Goal: Use online tool/utility: Utilize a website feature to perform a specific function

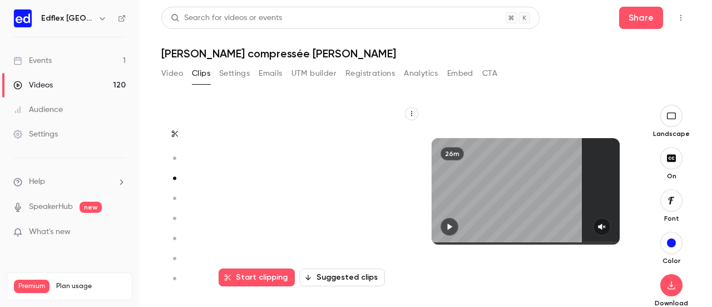
scroll to position [31, 0]
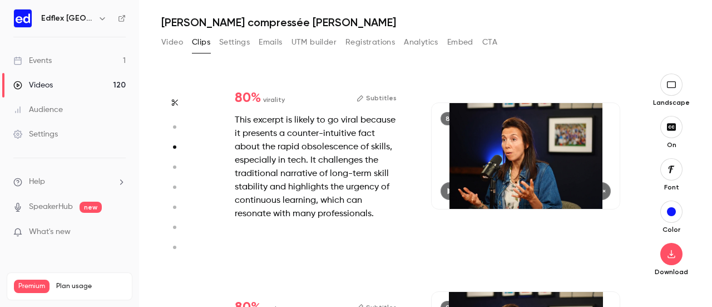
type input "*"
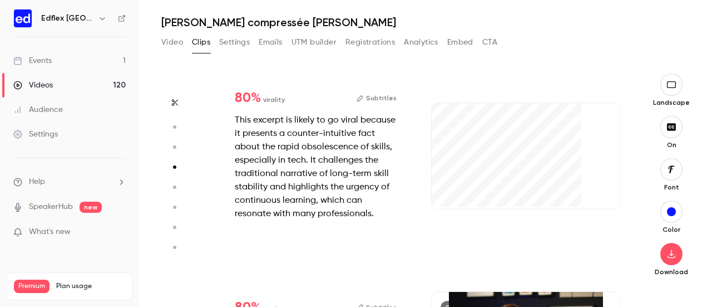
scroll to position [547, 0]
click at [593, 185] on button "button" at bounding box center [602, 191] width 18 height 18
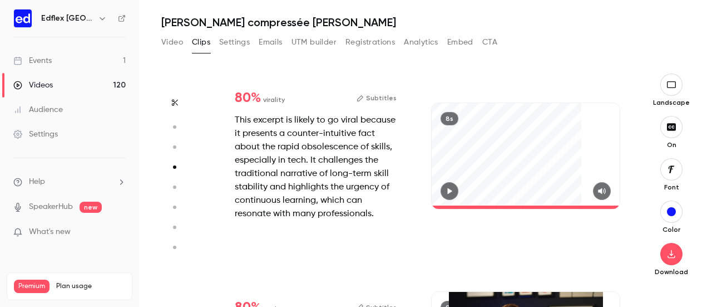
click at [598, 187] on icon "button" at bounding box center [602, 191] width 9 height 8
click at [445, 183] on button "button" at bounding box center [450, 191] width 18 height 18
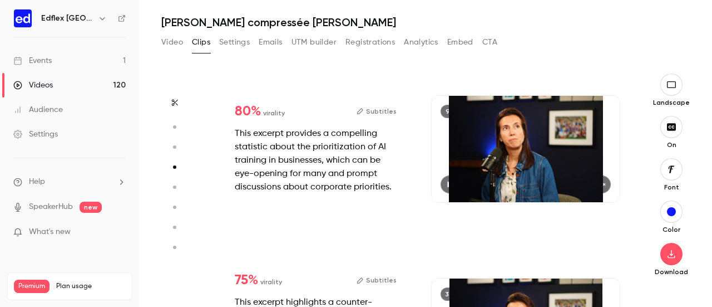
type input "*"
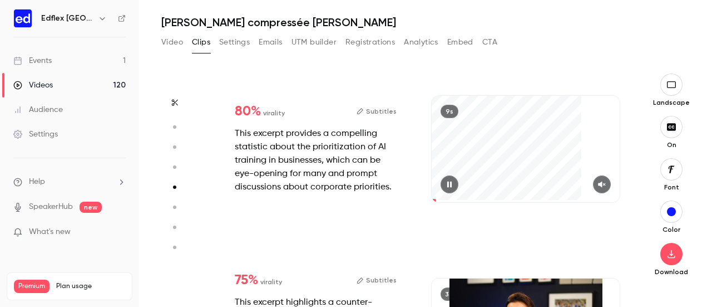
scroll to position [743, 0]
click at [598, 181] on icon "button" at bounding box center [602, 184] width 9 height 8
type input "*"
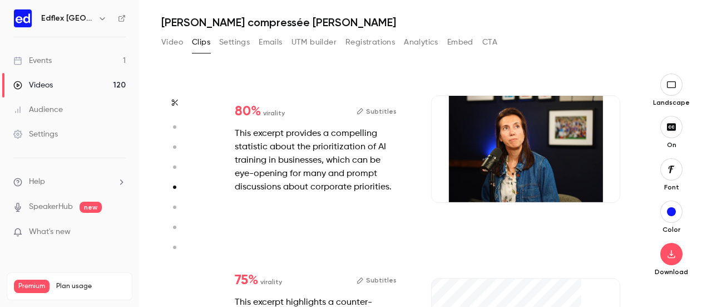
type input "*"
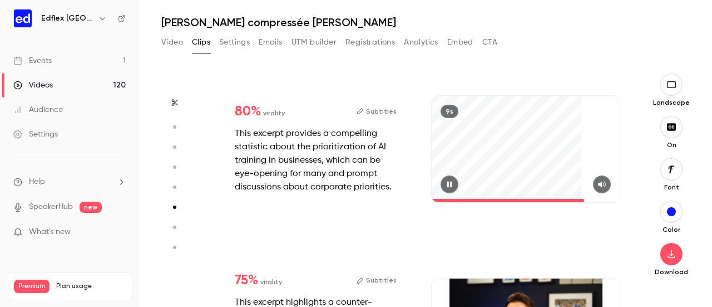
type input "*"
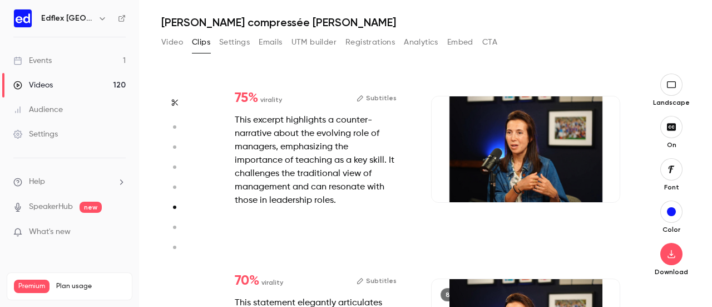
scroll to position [925, 0]
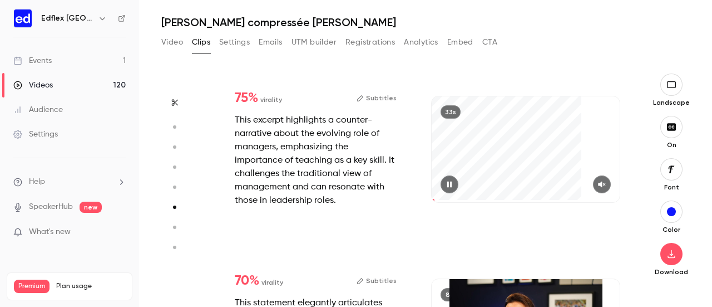
click at [598, 184] on icon "button" at bounding box center [602, 184] width 9 height 8
click at [445, 184] on icon "button" at bounding box center [449, 184] width 9 height 8
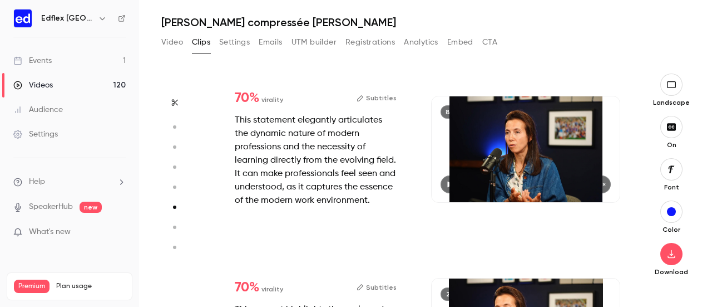
type input "*"
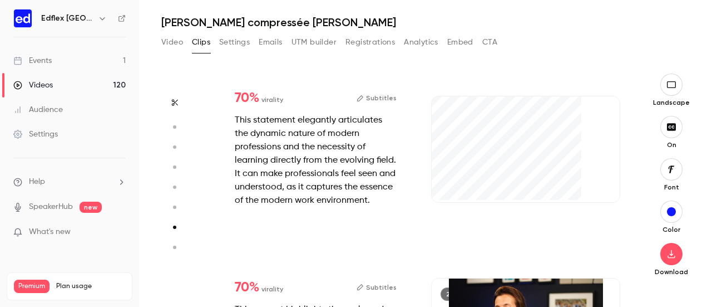
scroll to position [1108, 0]
click at [593, 179] on button "button" at bounding box center [602, 184] width 18 height 18
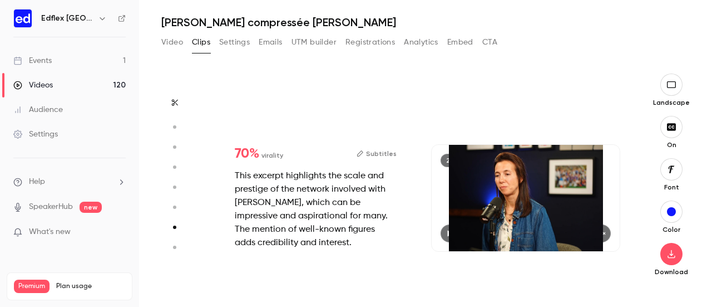
type input "*"
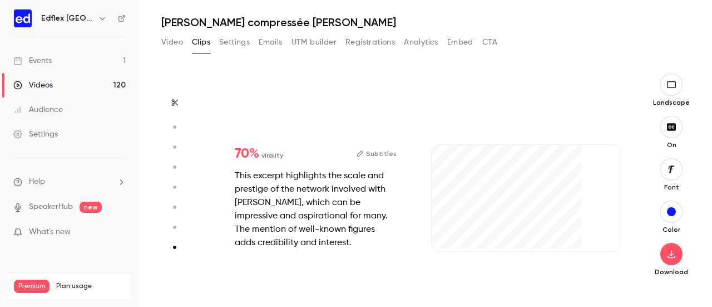
scroll to position [1241, 0]
click at [593, 231] on button "button" at bounding box center [602, 233] width 18 height 18
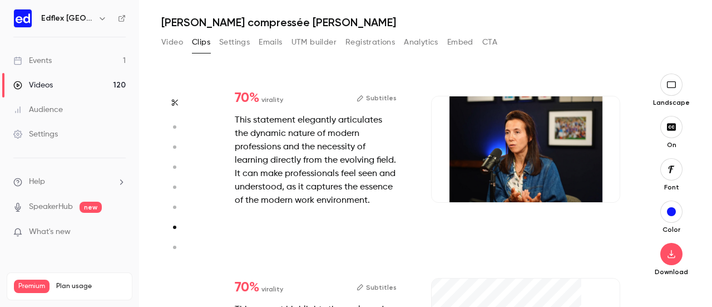
type input "*"
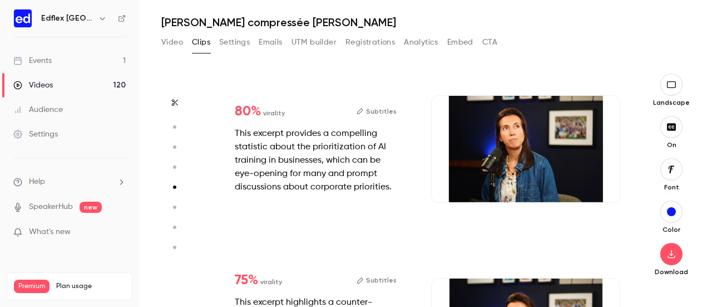
scroll to position [743, 0]
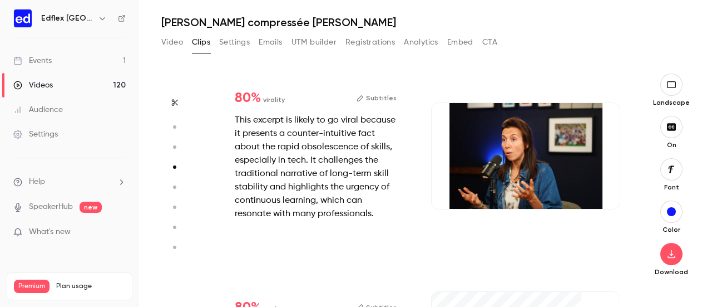
type input "*"
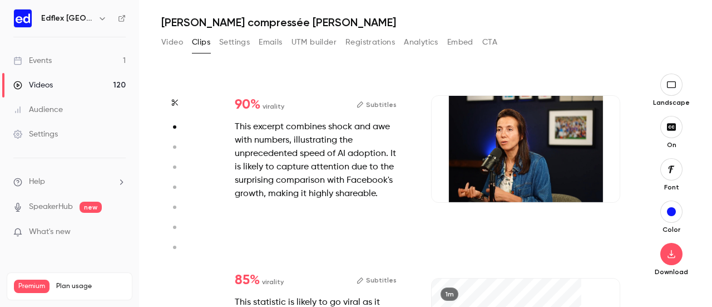
type input "*"
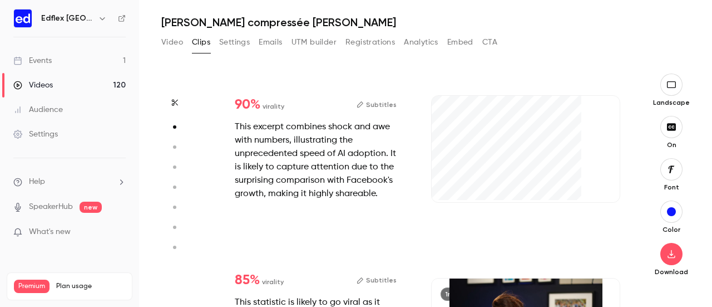
type input "*"
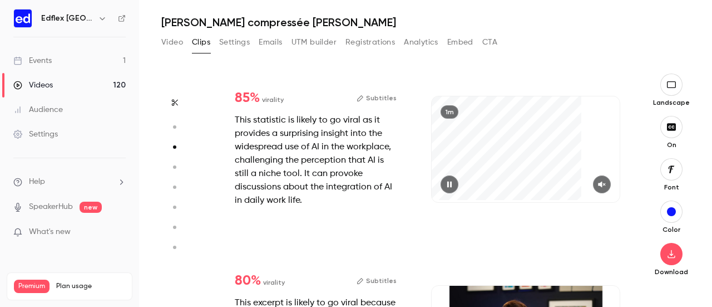
scroll to position [364, 0]
click at [598, 182] on icon "button" at bounding box center [601, 184] width 7 height 6
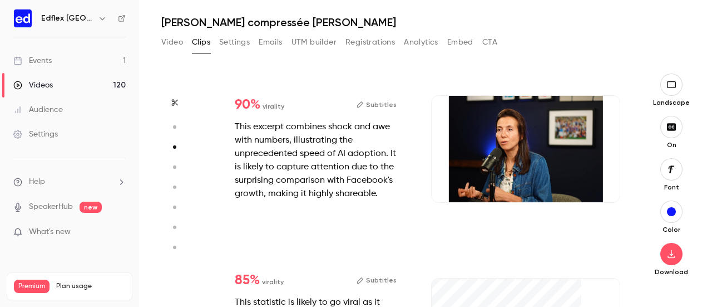
type input "*"
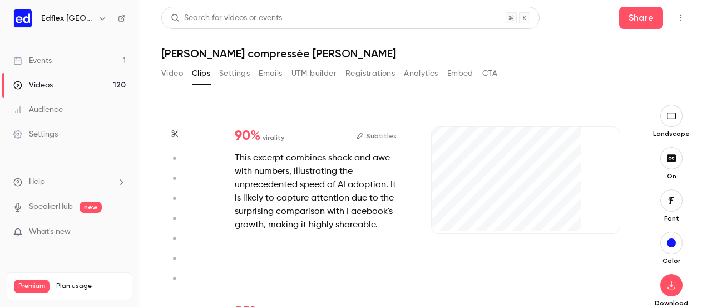
scroll to position [182, 0]
click at [598, 212] on icon "button" at bounding box center [601, 215] width 7 height 6
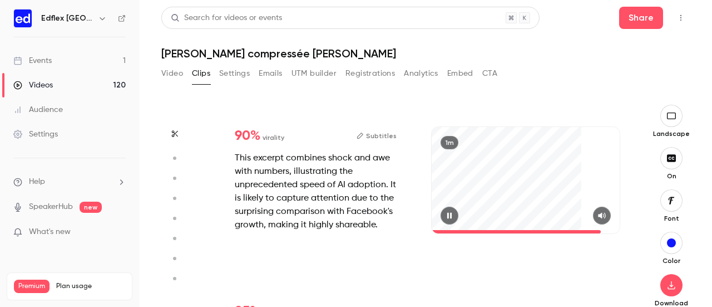
type input "*"
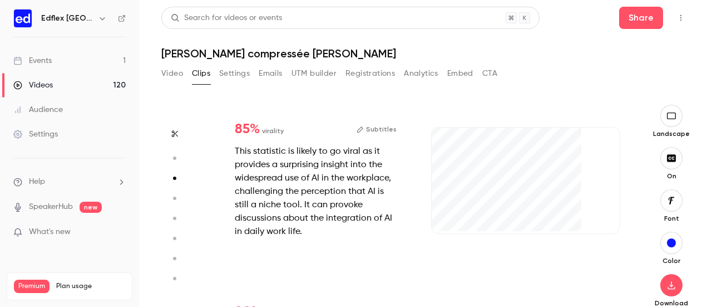
scroll to position [364, 0]
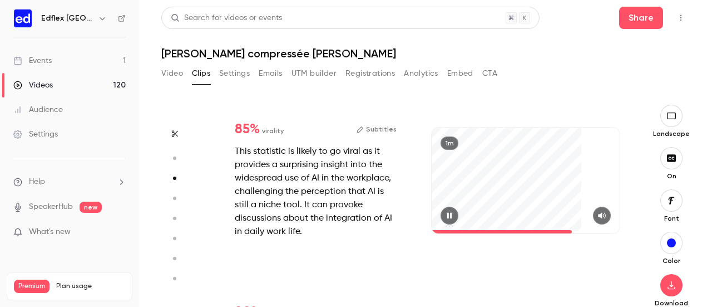
drag, startPoint x: 559, startPoint y: 230, endPoint x: 552, endPoint y: 232, distance: 7.6
drag, startPoint x: 552, startPoint y: 232, endPoint x: 571, endPoint y: 230, distance: 19.6
click at [571, 230] on span at bounding box center [526, 231] width 188 height 3
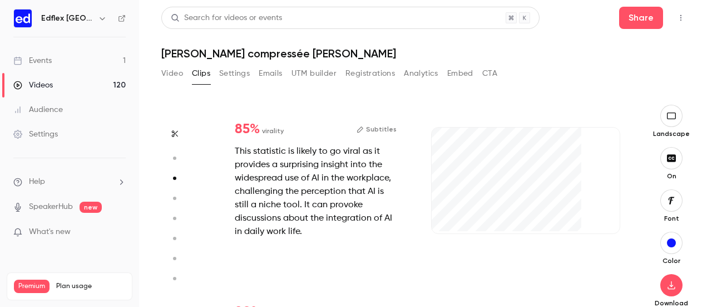
drag, startPoint x: 571, startPoint y: 230, endPoint x: 550, endPoint y: 235, distance: 21.7
click at [550, 235] on div "1m" at bounding box center [526, 191] width 210 height 173
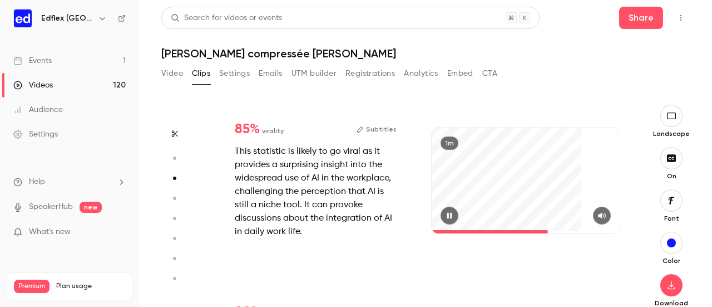
drag, startPoint x: 554, startPoint y: 228, endPoint x: 542, endPoint y: 228, distance: 11.7
click at [542, 228] on span at bounding box center [526, 232] width 188 height 18
click at [535, 230] on span at bounding box center [486, 231] width 109 height 3
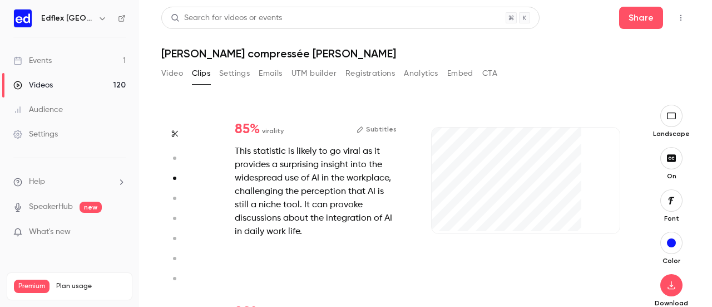
drag, startPoint x: 525, startPoint y: 232, endPoint x: 532, endPoint y: 232, distance: 6.7
click at [532, 232] on div "1m" at bounding box center [526, 191] width 210 height 173
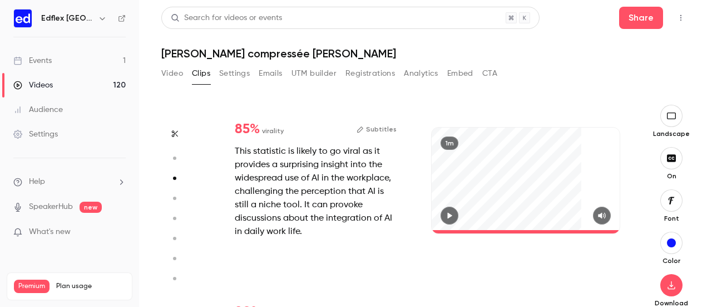
click at [523, 233] on div "1m" at bounding box center [526, 191] width 210 height 173
click at [527, 231] on span at bounding box center [526, 231] width 188 height 3
type input "*"
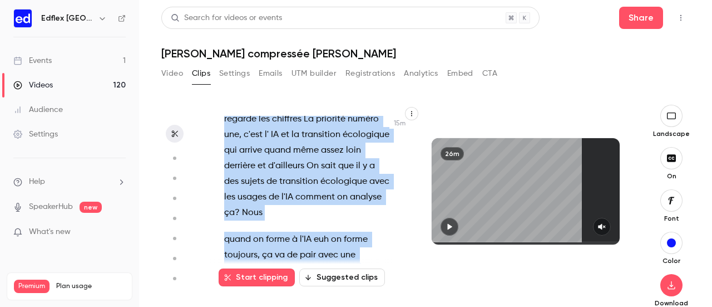
scroll to position [7807, 0]
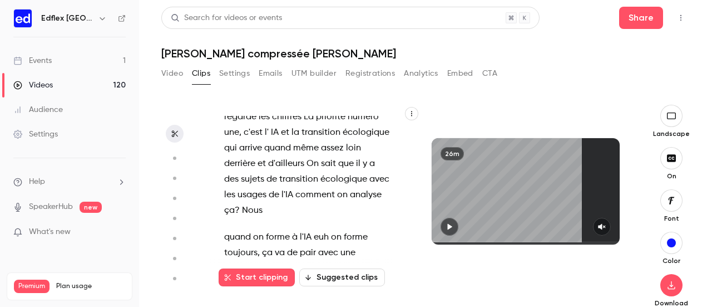
drag, startPoint x: 308, startPoint y: 196, endPoint x: 277, endPoint y: 142, distance: 62.8
click at [277, 142] on div "on l'a refait , c'est première fois que ça arrive en 65 épisodes c'est bien je …" at bounding box center [312, 197] width 205 height 162
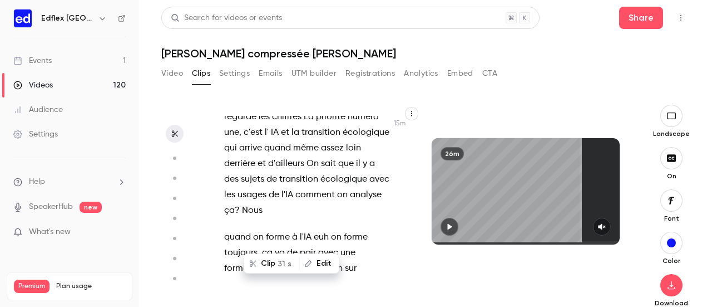
scroll to position [31, 0]
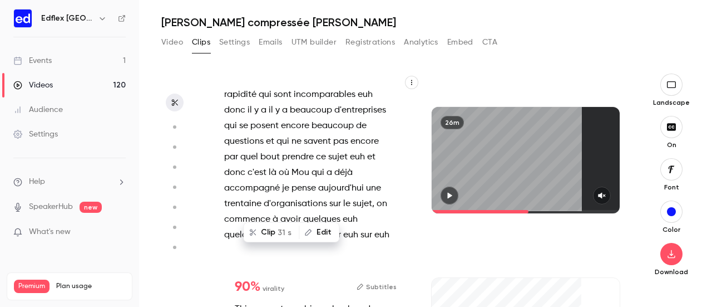
click at [273, 229] on button "Clip 31 s" at bounding box center [271, 232] width 54 height 18
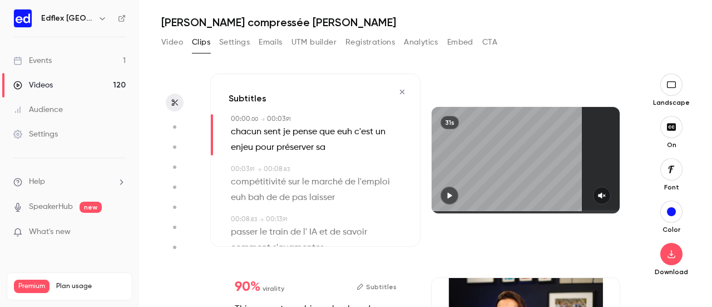
click at [450, 194] on icon "button" at bounding box center [449, 195] width 9 height 8
click at [598, 193] on icon "button" at bounding box center [601, 195] width 7 height 6
drag, startPoint x: 440, startPoint y: 210, endPoint x: 422, endPoint y: 212, distance: 18.5
click at [422, 212] on div "31s" at bounding box center [526, 159] width 210 height 173
click at [346, 135] on span "euh" at bounding box center [344, 132] width 15 height 16
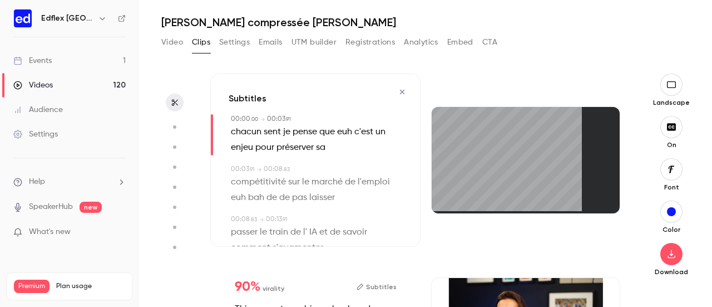
type input "*"
click at [343, 152] on button "Edit" at bounding box center [342, 153] width 38 height 18
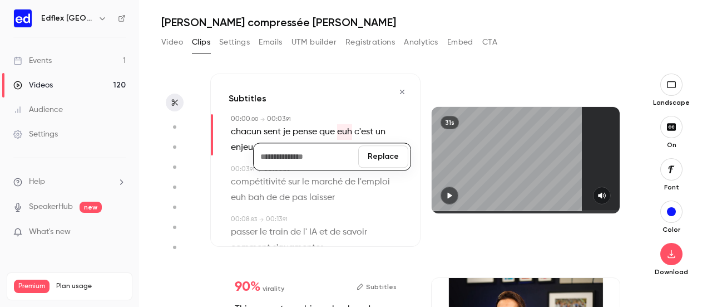
click at [383, 160] on button "Replace" at bounding box center [383, 156] width 50 height 22
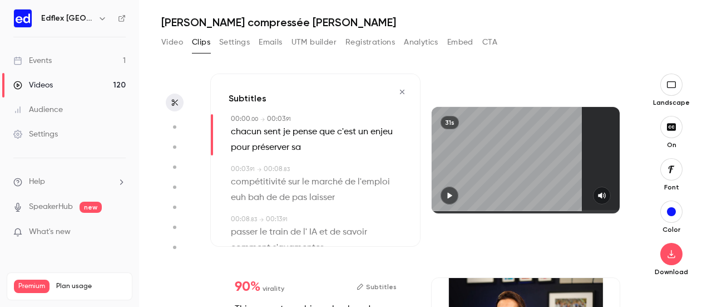
click at [446, 189] on button "button" at bounding box center [450, 195] width 18 height 18
click at [243, 132] on span "chacun" at bounding box center [246, 132] width 31 height 16
type input "*"
click at [246, 149] on button "Edit" at bounding box center [242, 153] width 38 height 18
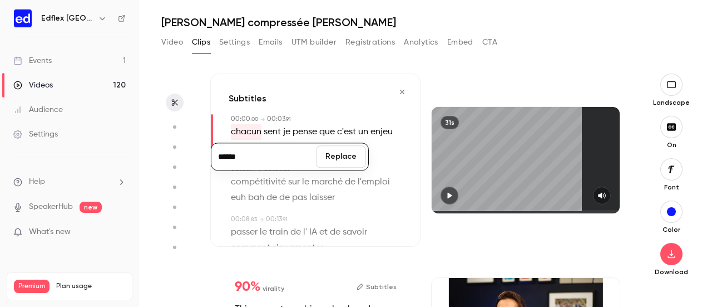
click at [223, 155] on input "******" at bounding box center [264, 156] width 100 height 22
type input "******"
click at [331, 154] on button "Replace" at bounding box center [341, 156] width 50 height 22
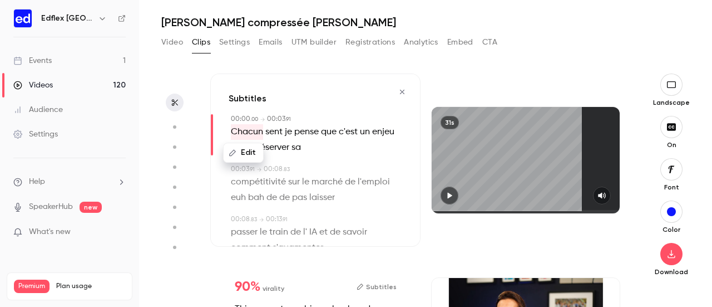
click at [448, 195] on icon "button" at bounding box center [450, 195] width 4 height 6
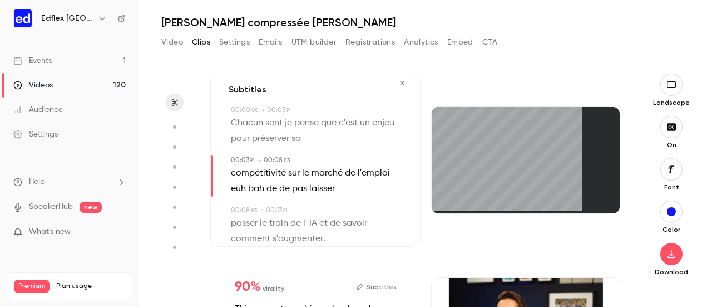
scroll to position [12, 0]
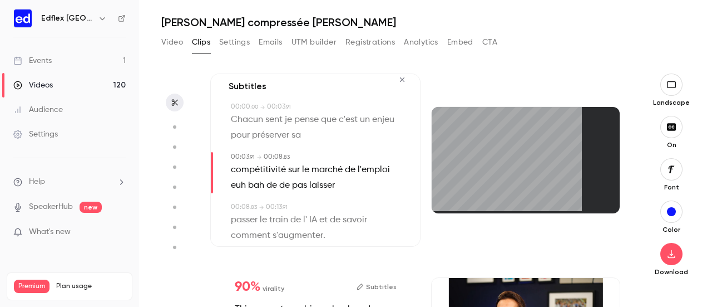
click at [234, 179] on span "euh" at bounding box center [238, 186] width 15 height 16
type input "***"
click at [238, 209] on button "Edit" at bounding box center [235, 206] width 38 height 18
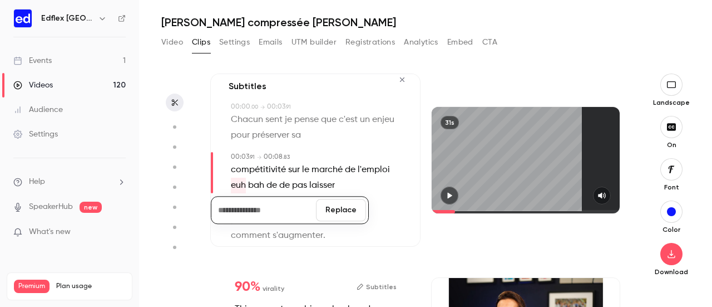
click at [329, 209] on button "Replace" at bounding box center [341, 210] width 50 height 22
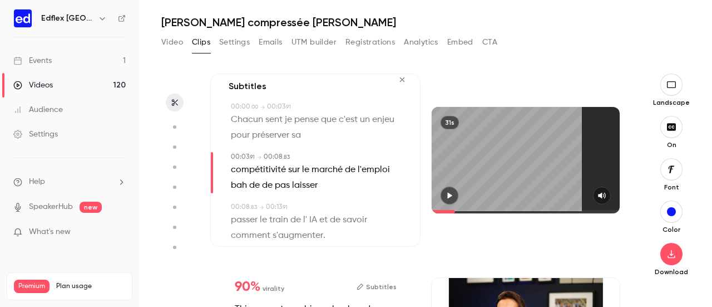
type input "***"
click at [246, 189] on span "bah" at bounding box center [239, 186] width 16 height 16
click at [242, 202] on button "Edit" at bounding box center [235, 206] width 38 height 18
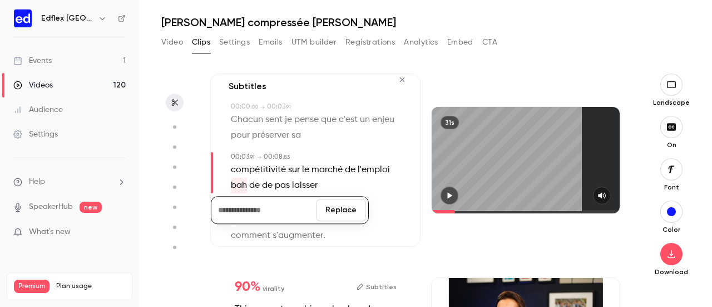
click at [331, 213] on button "Replace" at bounding box center [341, 210] width 50 height 22
type input "***"
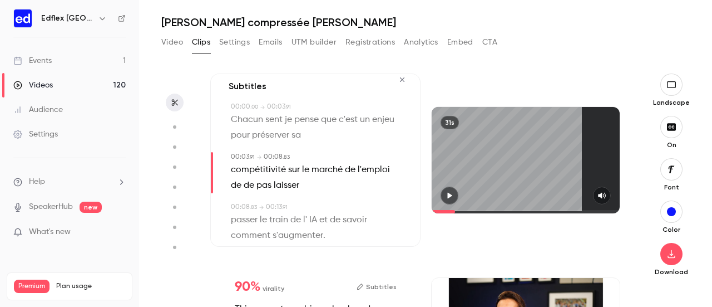
click at [243, 186] on span at bounding box center [243, 185] width 2 height 9
click at [252, 205] on button "Edit" at bounding box center [246, 206] width 38 height 18
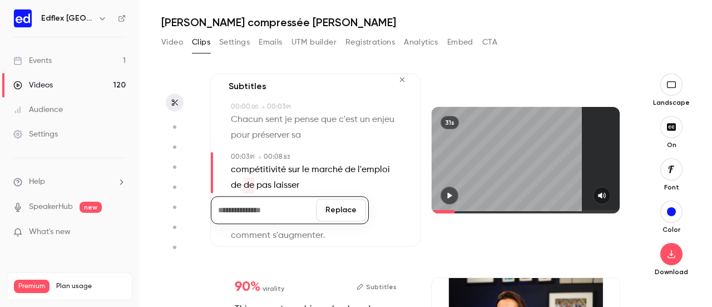
click at [333, 209] on button "Replace" at bounding box center [341, 210] width 50 height 22
type input "***"
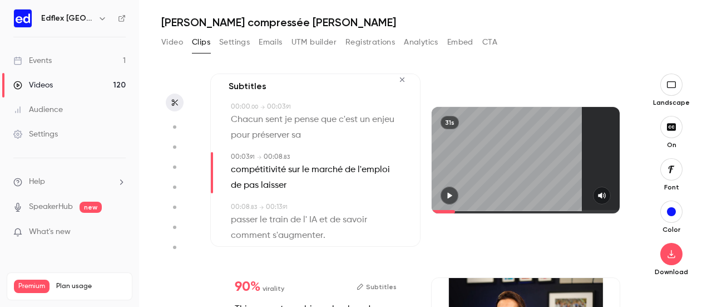
click at [385, 171] on span "l'emploi" at bounding box center [374, 170] width 32 height 16
click at [368, 193] on button "Edit" at bounding box center [369, 190] width 38 height 18
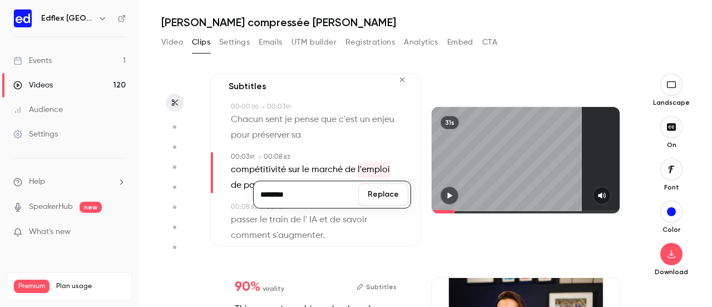
click at [310, 190] on input "********" at bounding box center [306, 194] width 100 height 22
type input "*********"
click at [375, 194] on button "Replace" at bounding box center [383, 194] width 50 height 22
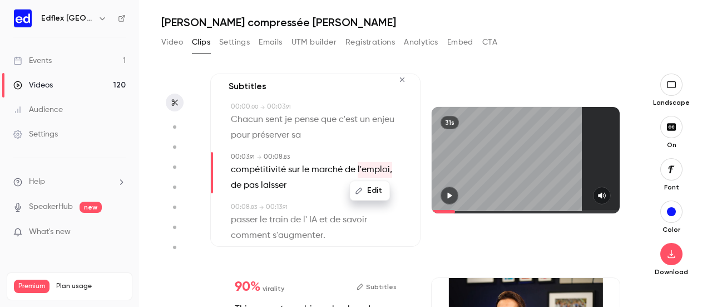
click at [445, 198] on button "button" at bounding box center [450, 195] width 18 height 18
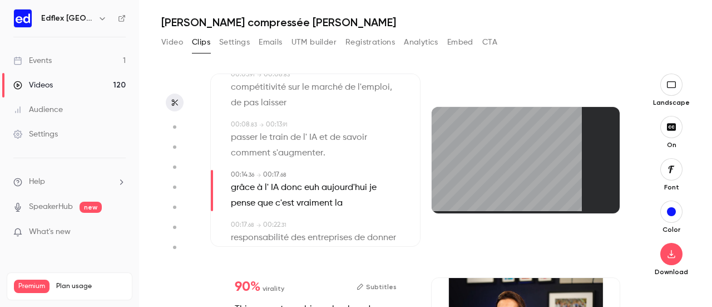
scroll to position [105, 0]
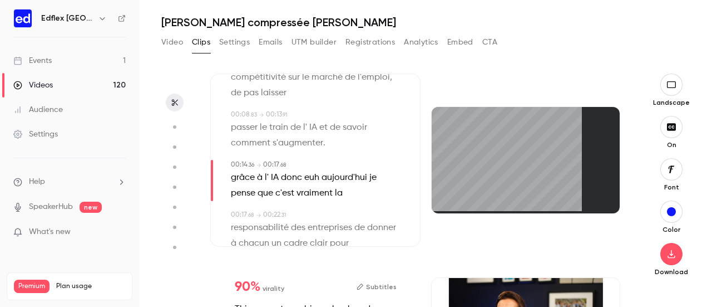
click at [298, 141] on span "s'augmenter" at bounding box center [298, 143] width 51 height 16
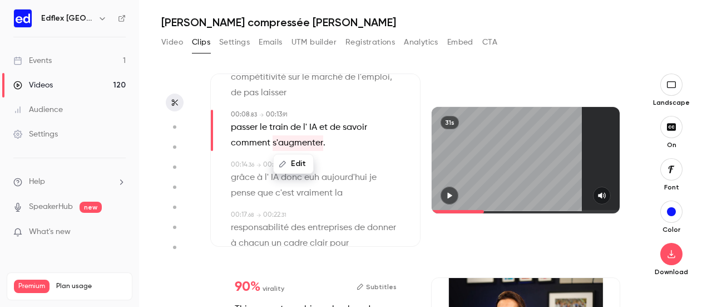
type input "***"
click at [341, 148] on p "passer le train de l' IA et de savoir comment s'augmenter ." at bounding box center [316, 135] width 171 height 31
drag, startPoint x: 341, startPoint y: 148, endPoint x: 313, endPoint y: 145, distance: 27.4
click at [313, 145] on p "passer le train de l' IA et de savoir comment s'augmenter ." at bounding box center [316, 135] width 171 height 31
click at [322, 162] on button "Edit" at bounding box center [320, 164] width 38 height 18
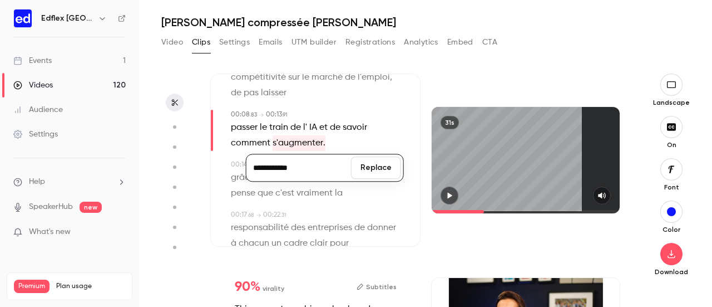
click at [322, 162] on input "**********" at bounding box center [299, 167] width 100 height 22
type input "**********"
click at [366, 171] on button "Replace" at bounding box center [376, 167] width 50 height 22
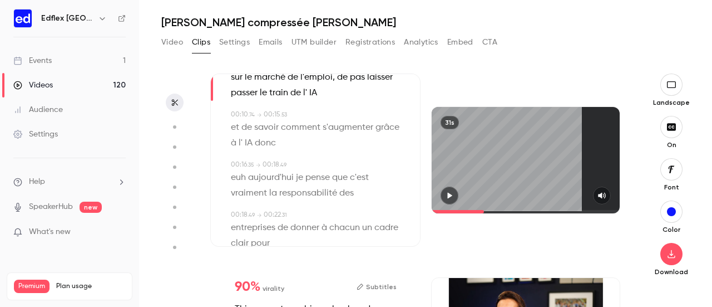
click at [276, 139] on span "donc" at bounding box center [265, 143] width 21 height 16
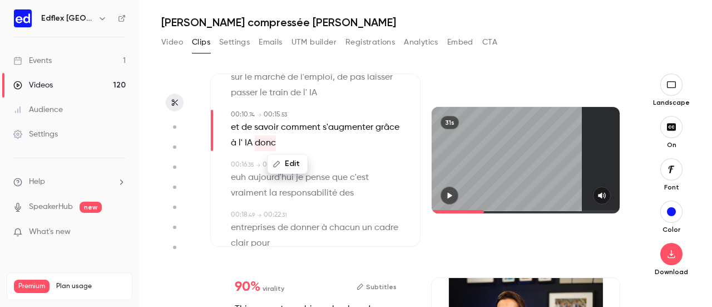
type input "****"
click at [253, 138] on span "IA" at bounding box center [249, 143] width 8 height 16
click at [276, 166] on button "Edit" at bounding box center [271, 164] width 38 height 18
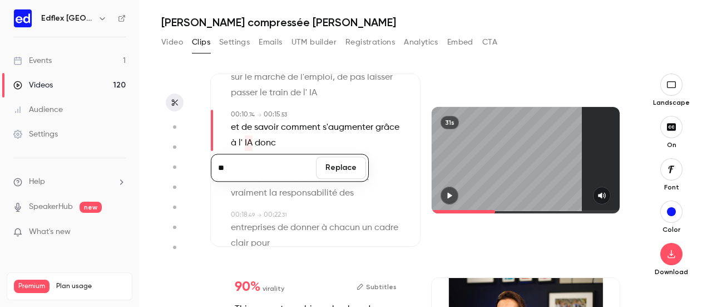
click at [277, 171] on input "**" at bounding box center [264, 167] width 100 height 22
type input "***"
click at [331, 175] on button "Replace" at bounding box center [341, 167] width 50 height 22
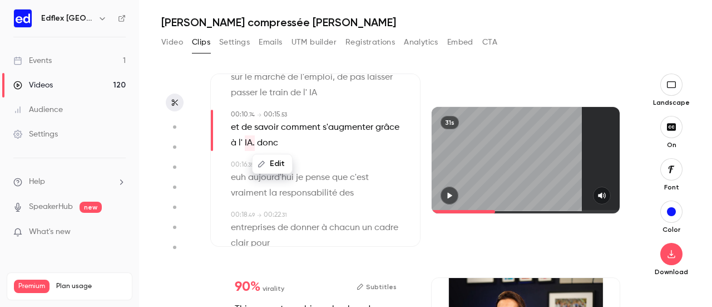
click at [235, 183] on span "euh" at bounding box center [238, 178] width 15 height 16
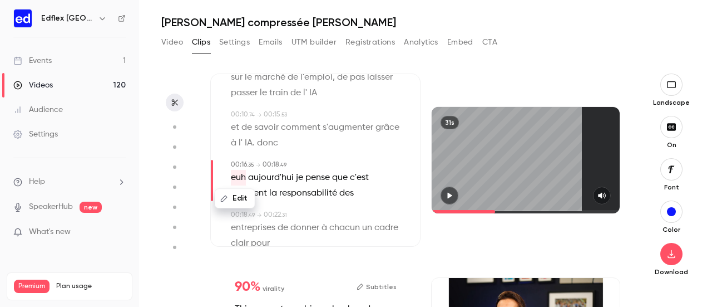
type input "****"
click at [237, 198] on button "Edit" at bounding box center [235, 198] width 38 height 18
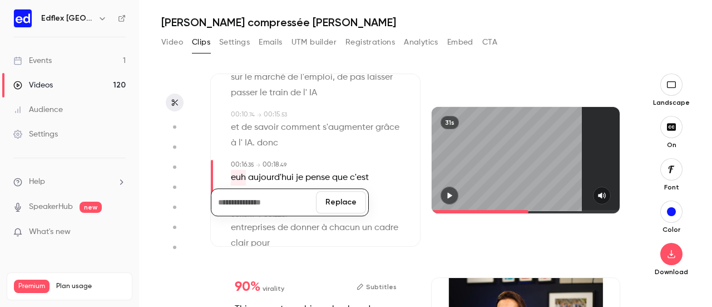
click at [335, 205] on button "Replace" at bounding box center [341, 202] width 50 height 22
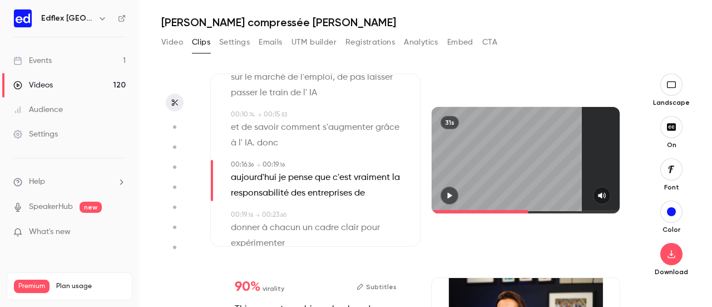
click at [278, 145] on span "donc" at bounding box center [267, 143] width 21 height 16
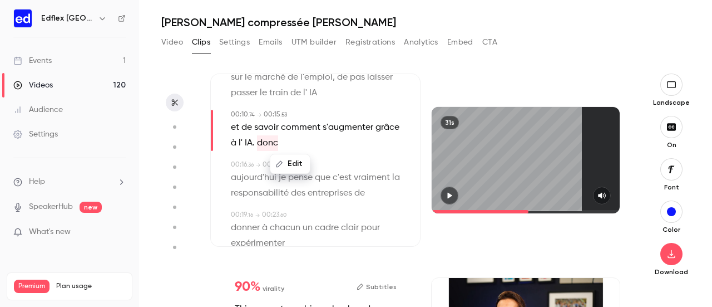
type input "****"
click at [297, 156] on button "Edit" at bounding box center [290, 164] width 38 height 18
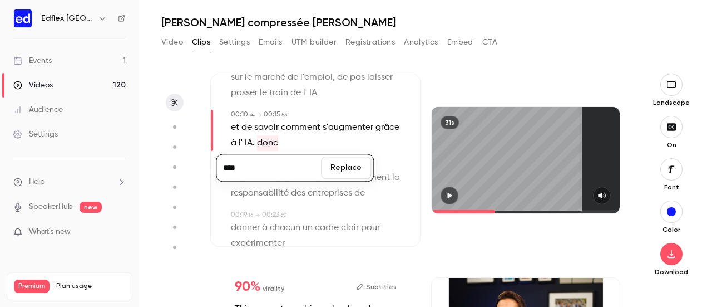
click at [228, 168] on input "****" at bounding box center [269, 167] width 100 height 22
type input "****"
click at [340, 170] on button "Replace" at bounding box center [346, 167] width 50 height 22
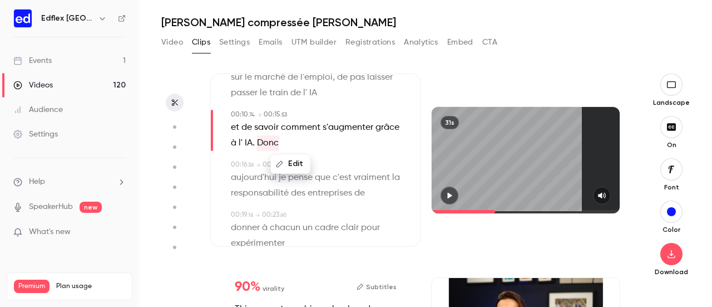
click at [445, 191] on icon "button" at bounding box center [449, 195] width 9 height 8
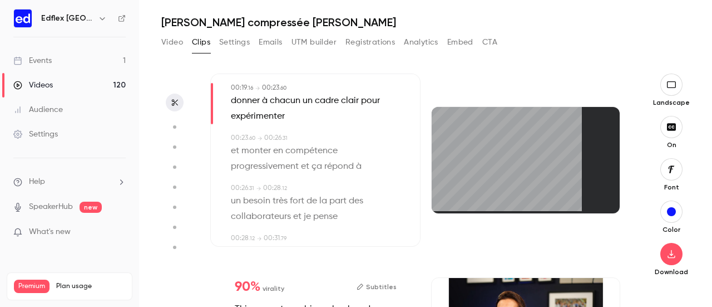
scroll to position [232, 0]
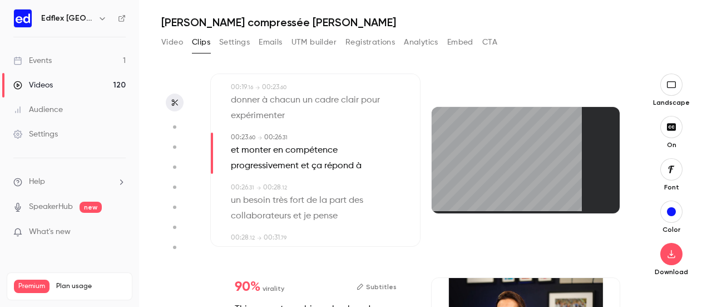
click at [311, 142] on span "compétence" at bounding box center [312, 150] width 52 height 16
type input "****"
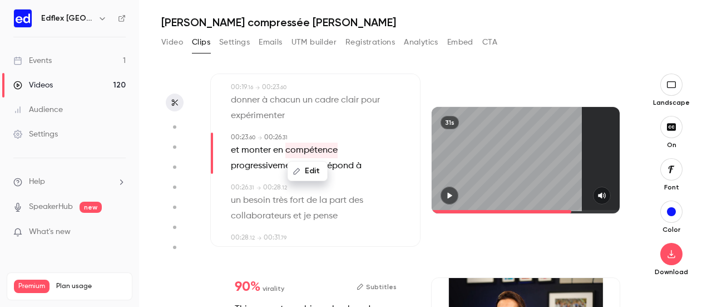
click at [310, 169] on button "Edit" at bounding box center [307, 171] width 38 height 18
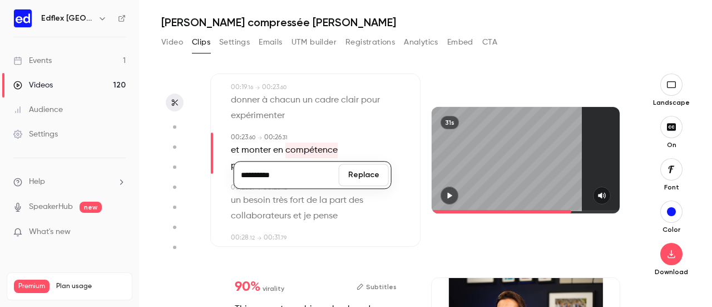
click at [303, 171] on input "**********" at bounding box center [287, 175] width 100 height 22
type input "**********"
click at [356, 172] on button "Replace" at bounding box center [364, 175] width 50 height 22
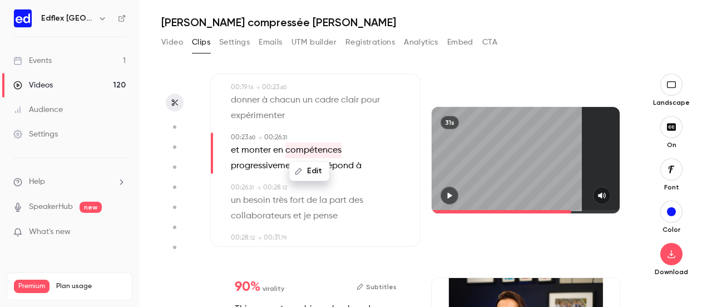
click at [449, 193] on icon "button" at bounding box center [449, 195] width 9 height 8
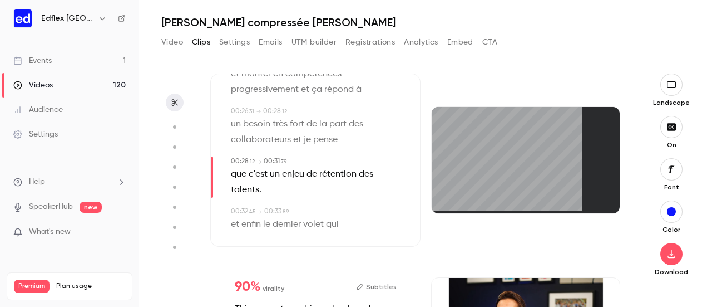
scroll to position [321, 0]
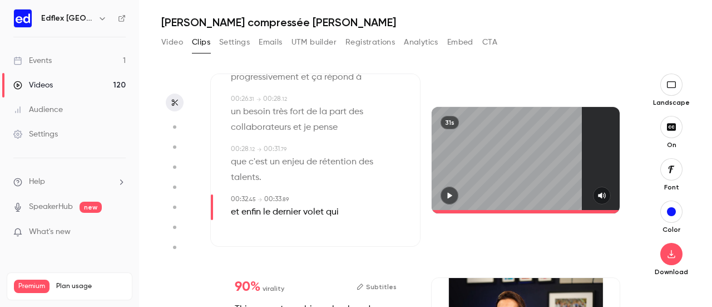
click at [445, 191] on icon "button" at bounding box center [449, 195] width 9 height 8
click at [665, 249] on icon "button" at bounding box center [671, 253] width 13 height 9
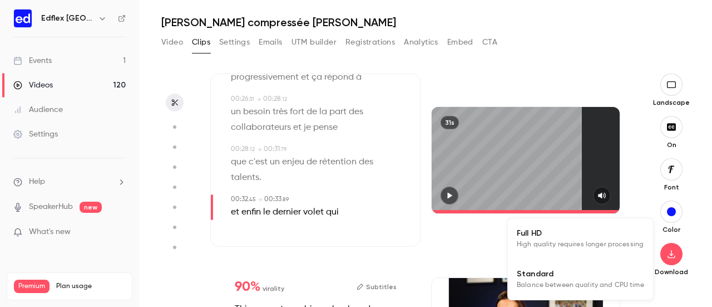
click at [556, 240] on span "High quality requires longer processing" at bounding box center [580, 244] width 127 height 11
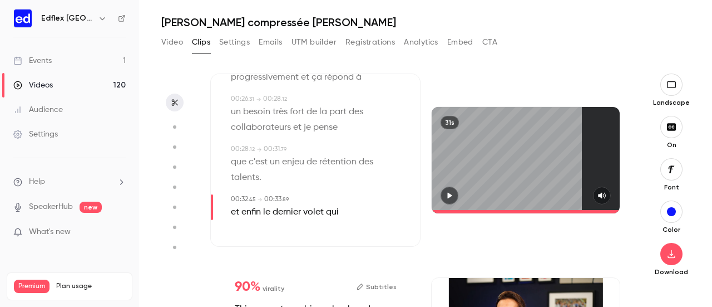
type input "****"
